Goal: Task Accomplishment & Management: Use online tool/utility

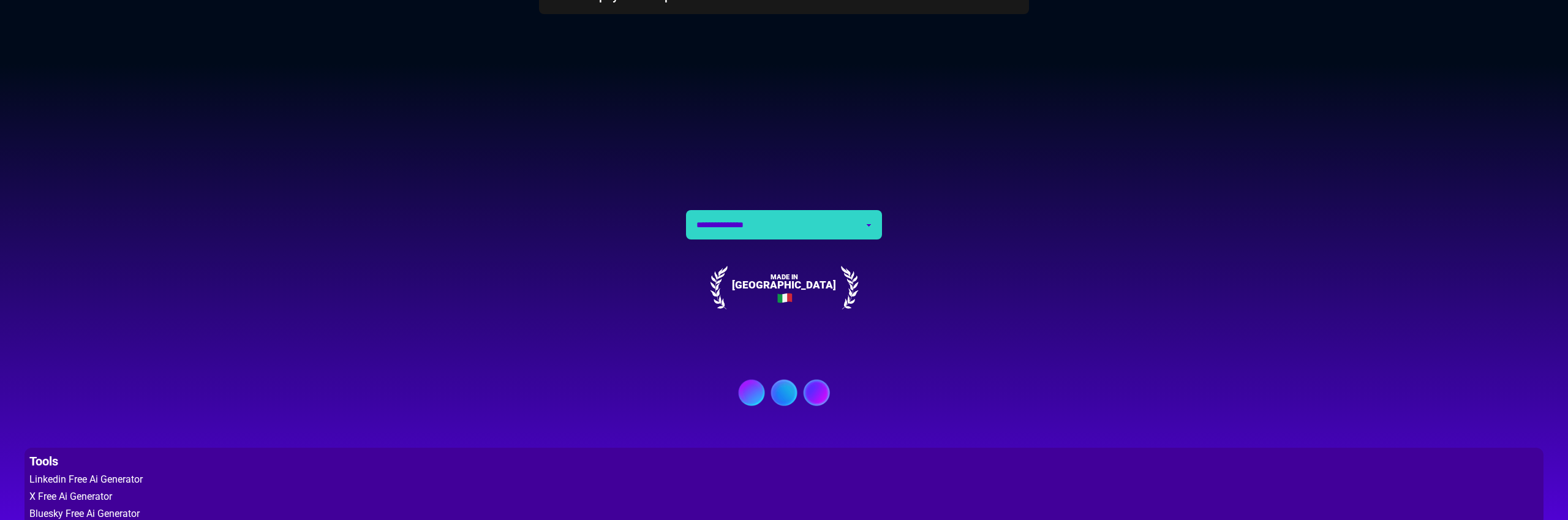
scroll to position [4937, 0]
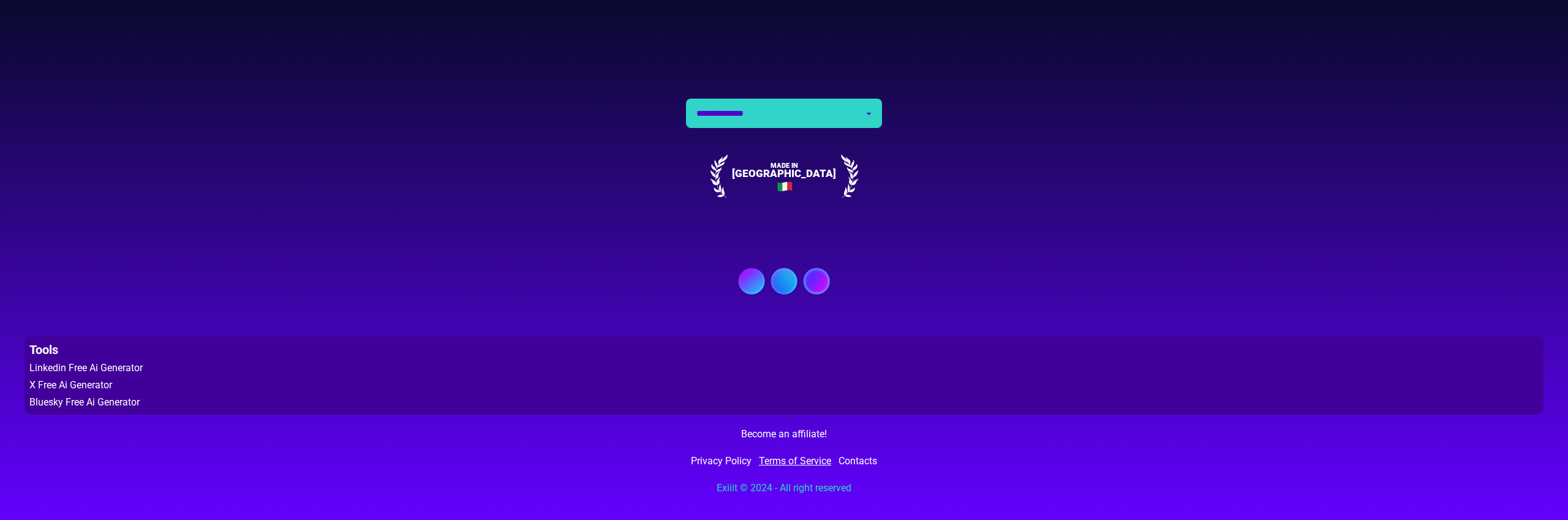
click at [799, 459] on link "Terms of Service" at bounding box center [795, 461] width 72 height 15
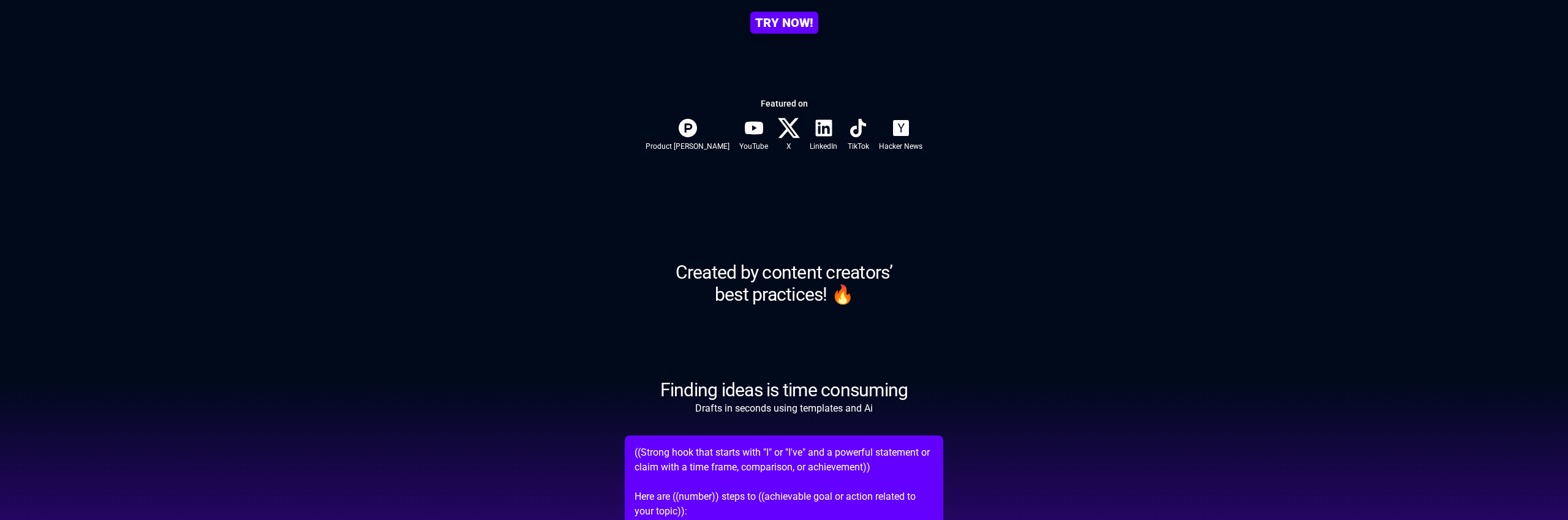
scroll to position [0, 0]
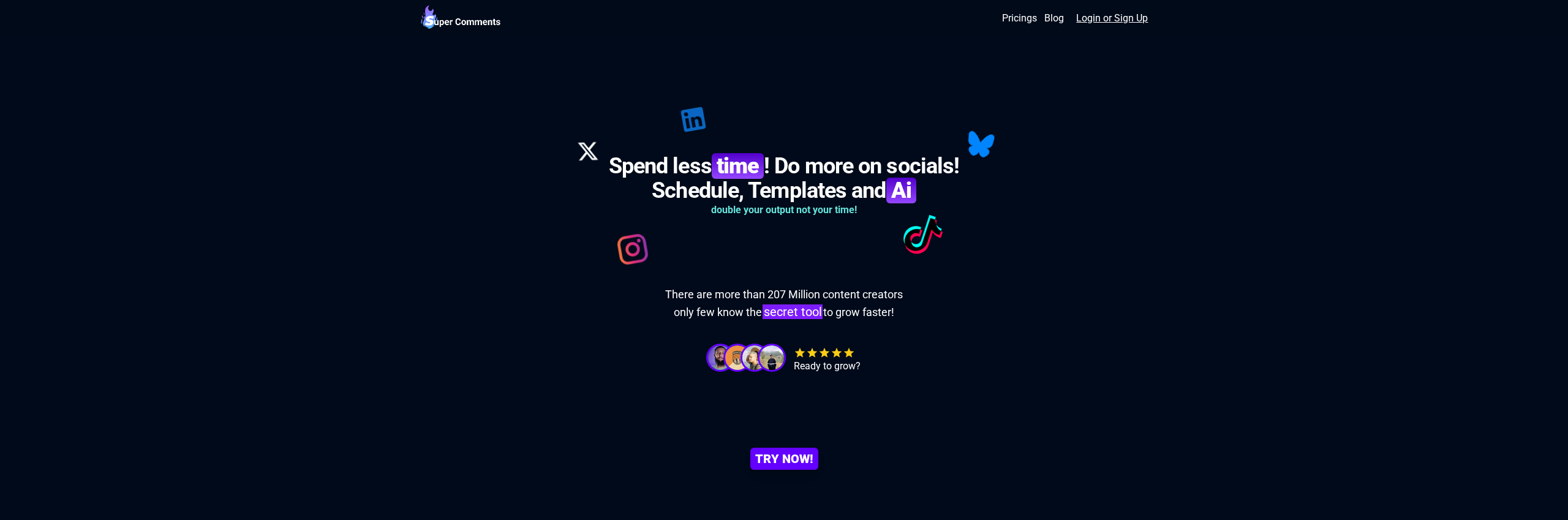
click at [1101, 13] on link "Login or Sign Up" at bounding box center [1112, 18] width 71 height 15
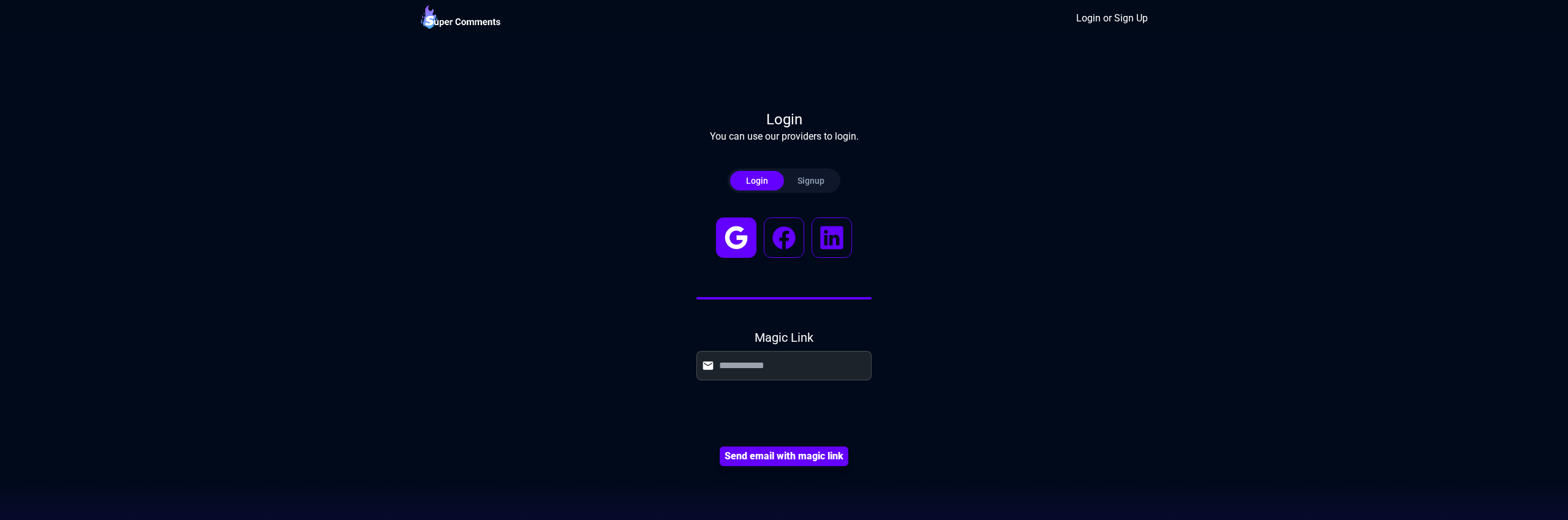
click at [732, 243] on icon at bounding box center [736, 238] width 35 height 35
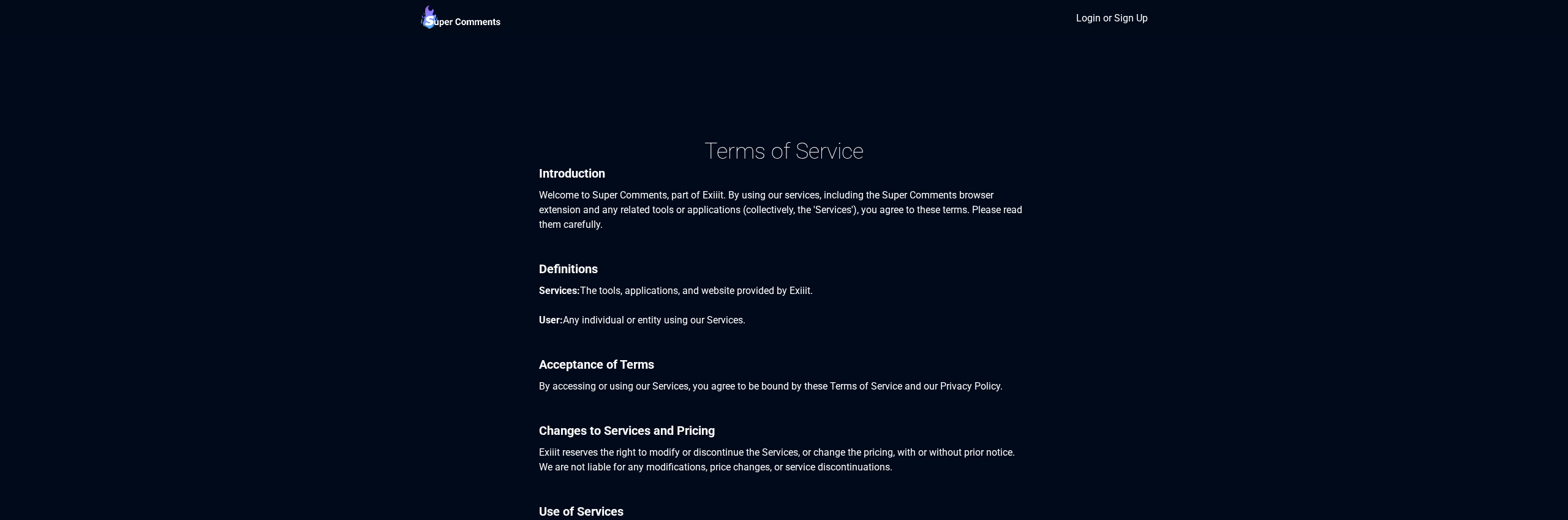
scroll to position [1052, 0]
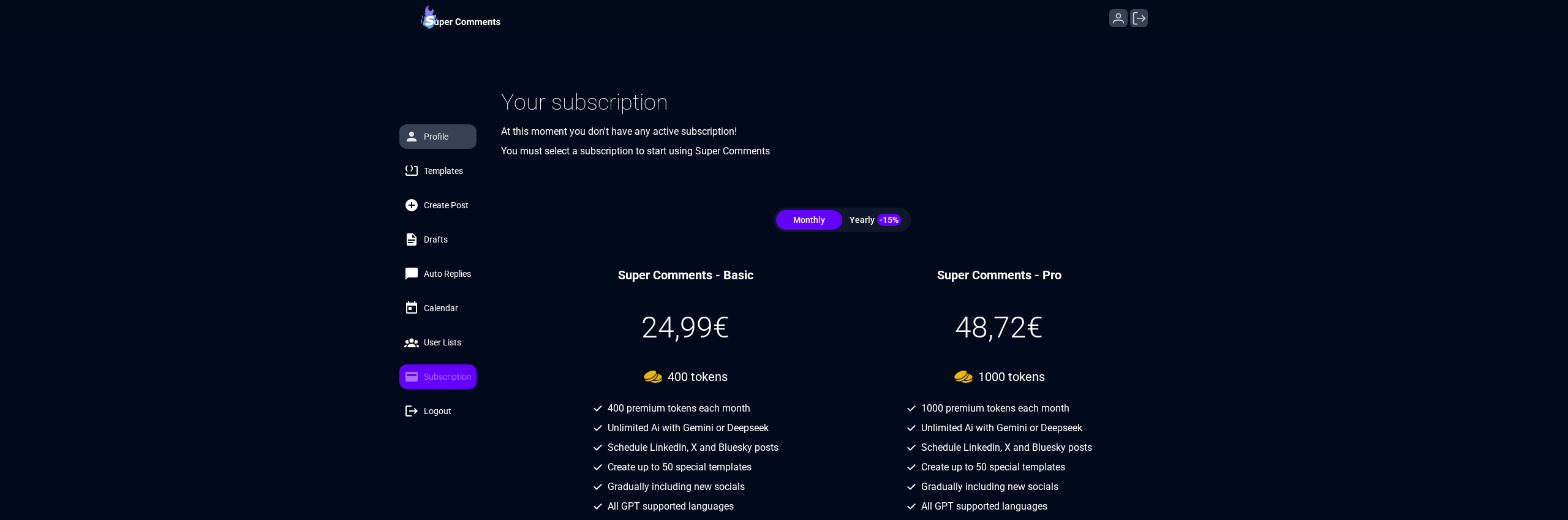
click at [449, 136] on link "Profile" at bounding box center [438, 136] width 77 height 24
click at [435, 196] on link "Create Post" at bounding box center [438, 205] width 77 height 24
click at [467, 212] on link "Create Post" at bounding box center [438, 205] width 77 height 24
click at [459, 201] on span "Create Post" at bounding box center [445, 205] width 45 height 13
